Goal: Information Seeking & Learning: Understand process/instructions

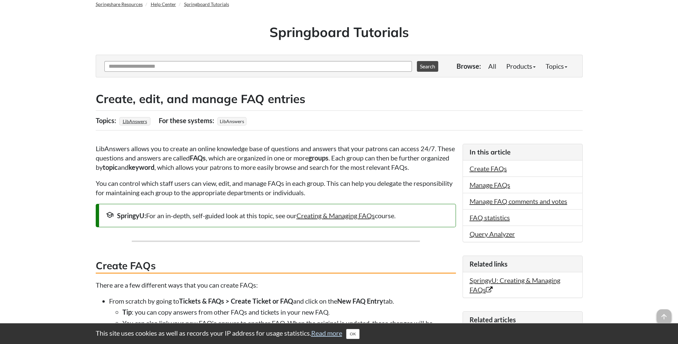
scroll to position [67, 0]
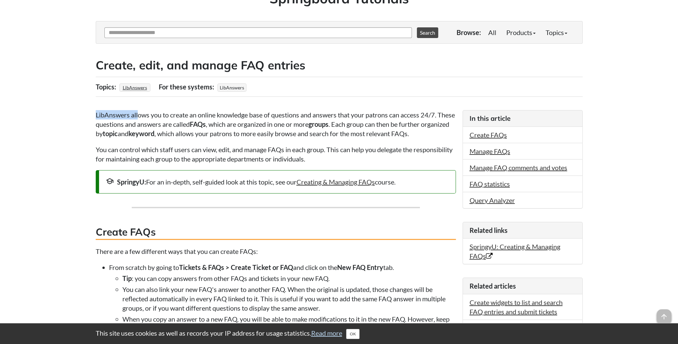
drag, startPoint x: 90, startPoint y: 108, endPoint x: 139, endPoint y: 105, distance: 49.1
click at [143, 119] on p "LibAnswers allows you to create an online knowledge base of questions and answe…" at bounding box center [276, 124] width 360 height 28
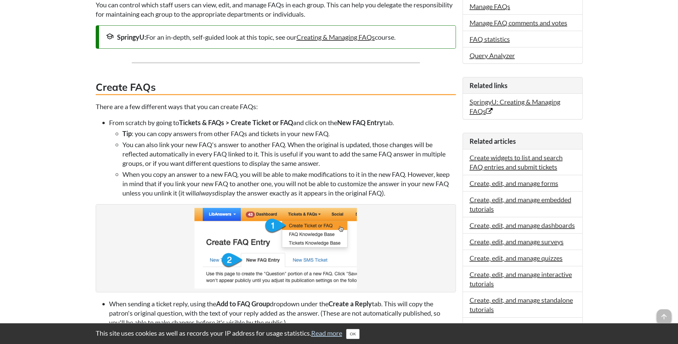
scroll to position [233, 0]
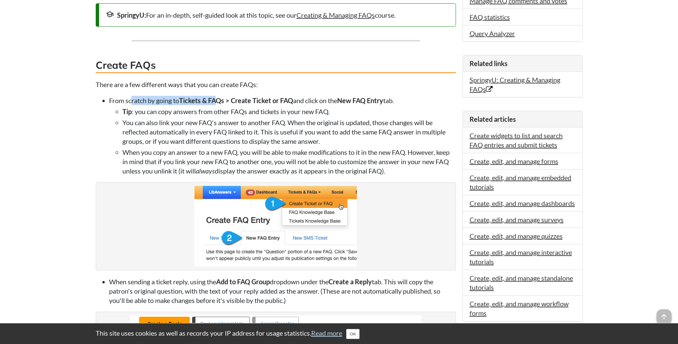
drag, startPoint x: 131, startPoint y: 98, endPoint x: 219, endPoint y: 98, distance: 87.7
click at [219, 98] on li "From scratch by going to Tickets & FAQs > Create Ticket or FAQ and click on the…" at bounding box center [282, 136] width 347 height 80
click at [219, 98] on strong "Tickets & FAQs > Create Ticket or FAQ" at bounding box center [236, 100] width 114 height 8
drag, startPoint x: 163, startPoint y: 107, endPoint x: 292, endPoint y: 109, distance: 129.0
click at [292, 109] on li "Tip : you can copy answers from other FAQs and tickets in your new FAQ." at bounding box center [288, 111] width 333 height 9
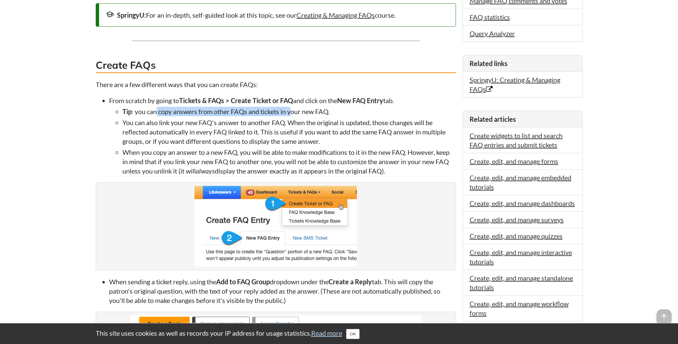
click at [292, 109] on li "Tip : you can copy answers from other FAQs and tickets in your new FAQ." at bounding box center [288, 111] width 333 height 9
drag, startPoint x: 175, startPoint y: 125, endPoint x: 199, endPoint y: 123, distance: 24.1
click at [199, 123] on li "You can also link your new FAQ's answer to another FAQ. When the original is up…" at bounding box center [288, 132] width 333 height 28
drag, startPoint x: 199, startPoint y: 123, endPoint x: 171, endPoint y: 126, distance: 28.1
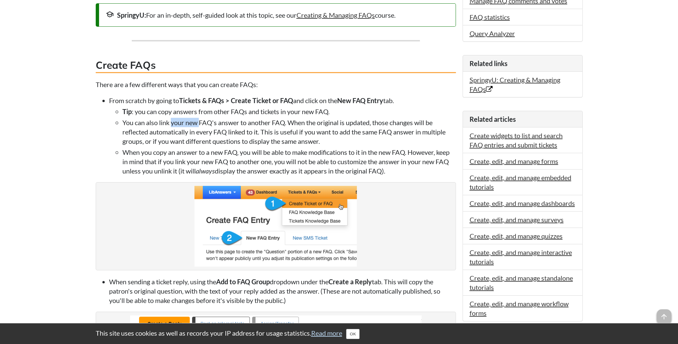
click at [171, 126] on li "You can also link your new FAQ's answer to another FAQ. When the original is up…" at bounding box center [288, 132] width 333 height 28
drag, startPoint x: 166, startPoint y: 131, endPoint x: 253, endPoint y: 127, distance: 87.1
click at [253, 127] on li "You can also link your new FAQ's answer to another FAQ. When the original is up…" at bounding box center [288, 132] width 333 height 28
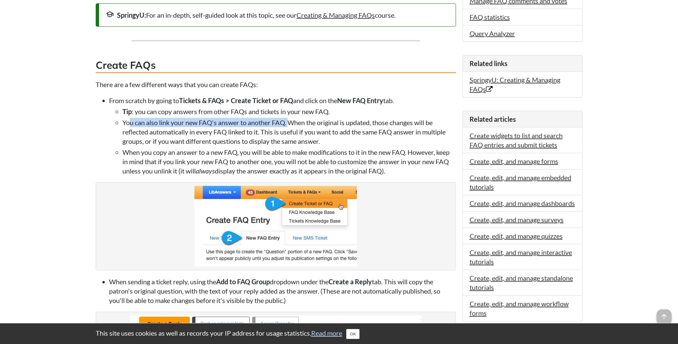
drag, startPoint x: 163, startPoint y: 123, endPoint x: 288, endPoint y: 125, distance: 124.7
click at [288, 125] on li "You can also link your new FAQ's answer to another FAQ. When the original is up…" at bounding box center [288, 132] width 333 height 28
click at [111, 114] on ul "Tip : you can copy answers from other FAQs and tickets in your new FAQ. You can…" at bounding box center [282, 141] width 347 height 69
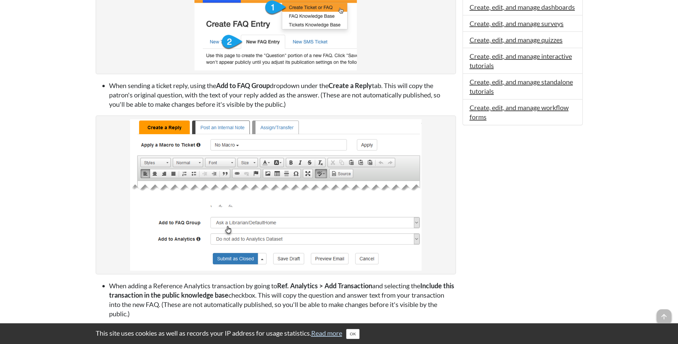
scroll to position [433, 0]
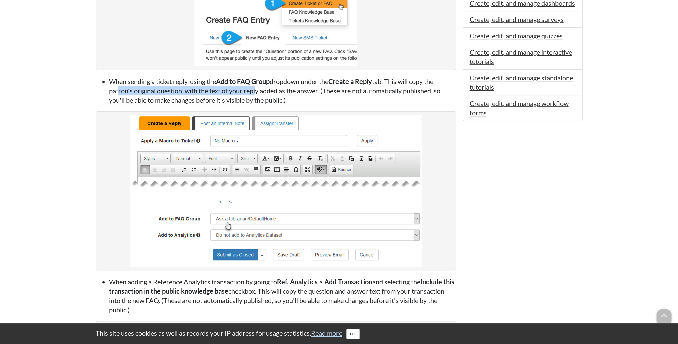
drag, startPoint x: 115, startPoint y: 94, endPoint x: 255, endPoint y: 93, distance: 140.0
click at [254, 93] on li "When sending a ticket reply, using the Add to FAQ Group dropdown under the Crea…" at bounding box center [282, 91] width 347 height 28
click at [255, 93] on li "When sending a ticket reply, using the Add to FAQ Group dropdown under the Crea…" at bounding box center [282, 91] width 347 height 28
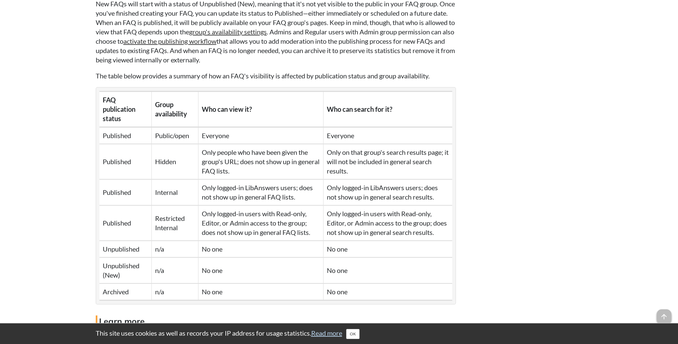
scroll to position [1133, 0]
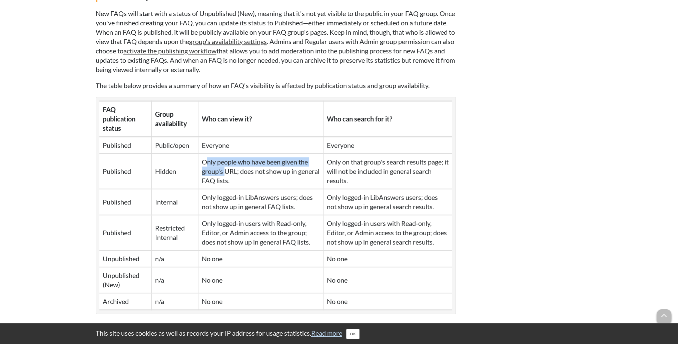
drag, startPoint x: 207, startPoint y: 170, endPoint x: 225, endPoint y: 184, distance: 22.6
click at [225, 184] on td "Only people who have been given the group's URL; does not show up in general FA…" at bounding box center [260, 170] width 125 height 35
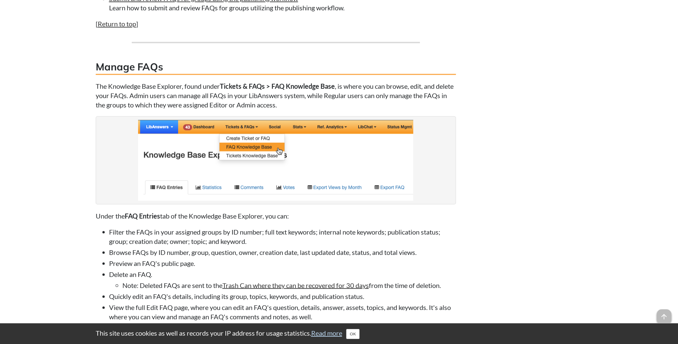
scroll to position [1533, 0]
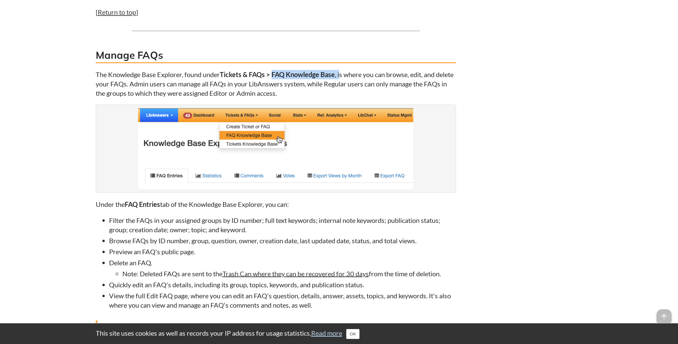
drag, startPoint x: 273, startPoint y: 83, endPoint x: 341, endPoint y: 85, distance: 67.7
click at [341, 85] on p "The Knowledge Base Explorer, found under Tickets & FAQs > FAQ Knowledge Base , …" at bounding box center [276, 84] width 360 height 28
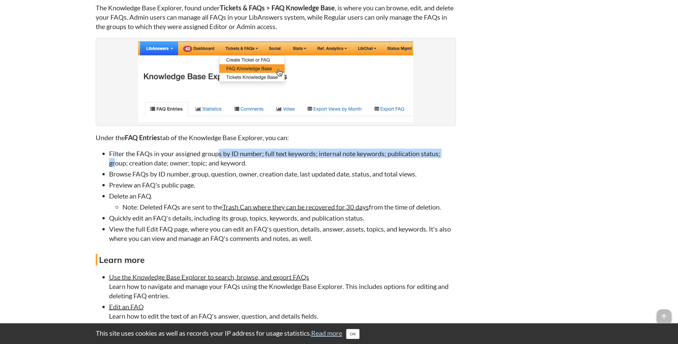
drag, startPoint x: 116, startPoint y: 170, endPoint x: 220, endPoint y: 166, distance: 104.4
click at [220, 166] on li "Filter the FAQs in your assigned groups by ID number; full text keywords; inter…" at bounding box center [282, 157] width 347 height 19
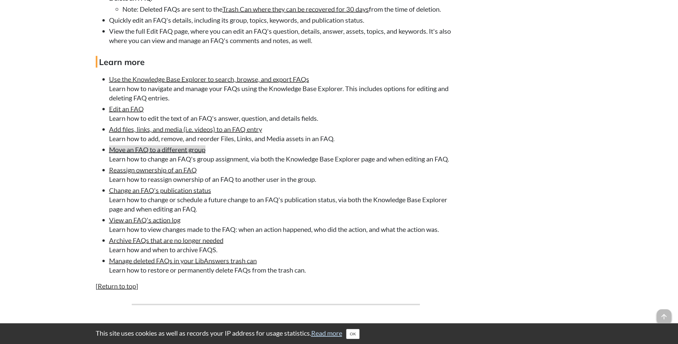
scroll to position [1800, 0]
